Goal: Navigation & Orientation: Find specific page/section

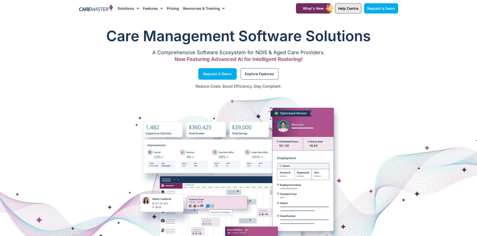
click at [342, 10] on span "Help Centre" at bounding box center [348, 8] width 20 height 4
